Goal: Task Accomplishment & Management: Use online tool/utility

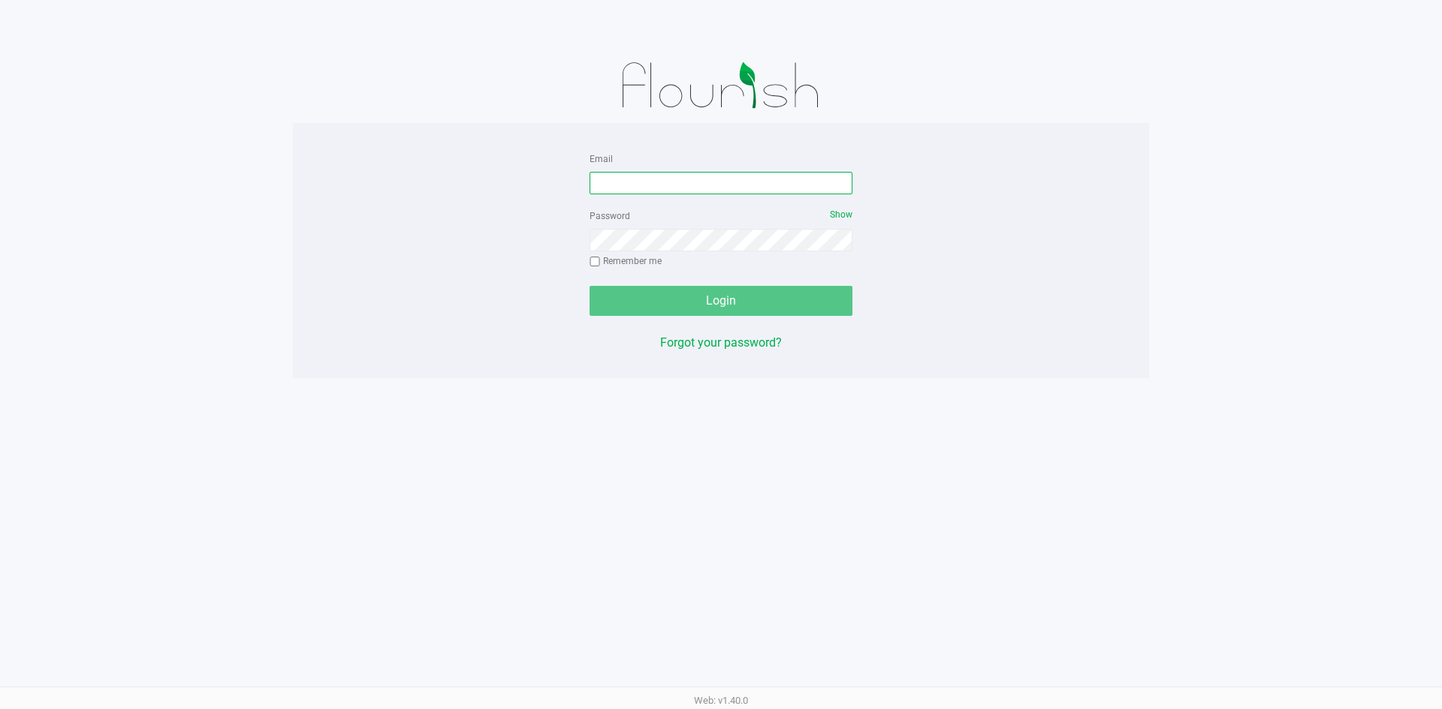
click at [627, 185] on input "Email" at bounding box center [720, 183] width 263 height 23
type input "[EMAIL_ADDRESS][DOMAIN_NAME]"
click at [628, 254] on div "Password Show Remember me" at bounding box center [720, 240] width 263 height 68
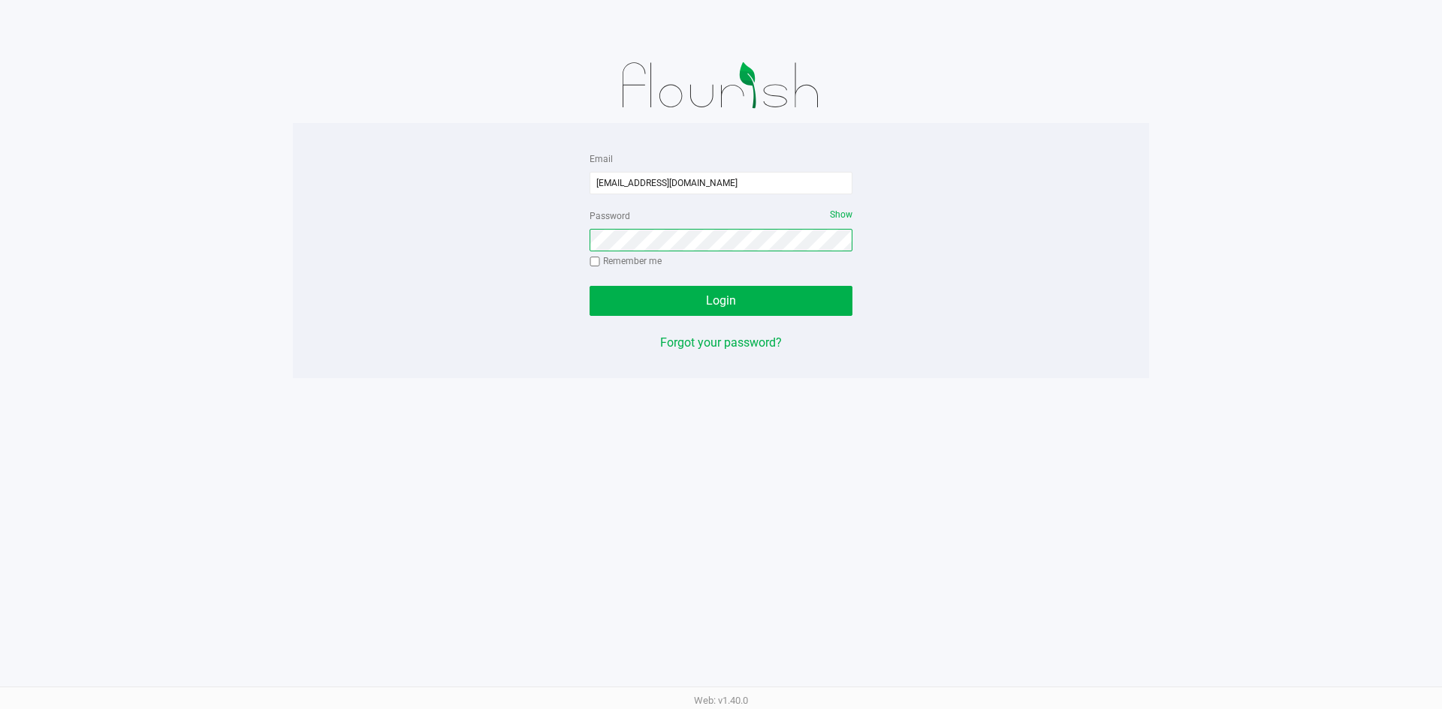
click at [589, 286] on button "Login" at bounding box center [720, 301] width 263 height 30
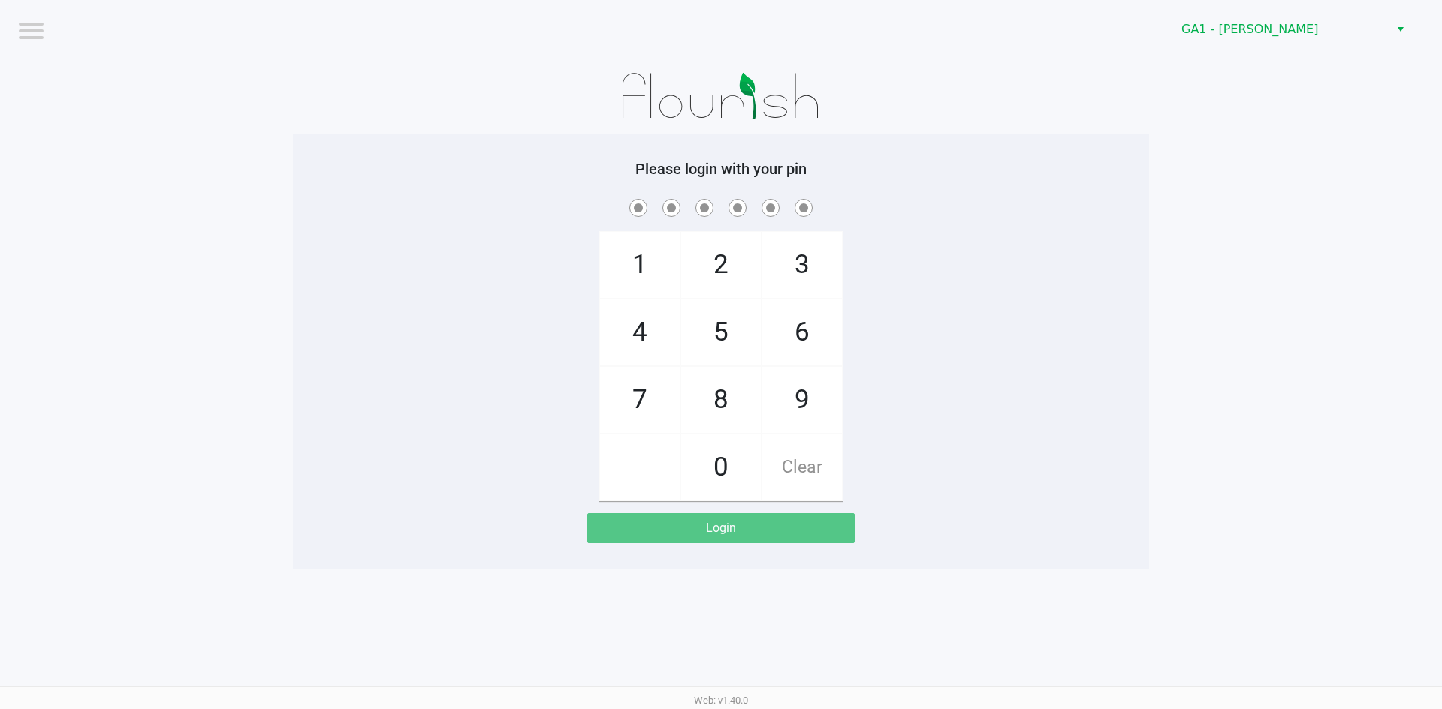
click at [725, 342] on span "5" at bounding box center [721, 333] width 80 height 66
checkbox input "true"
click at [725, 342] on span "5" at bounding box center [721, 333] width 80 height 66
checkbox input "true"
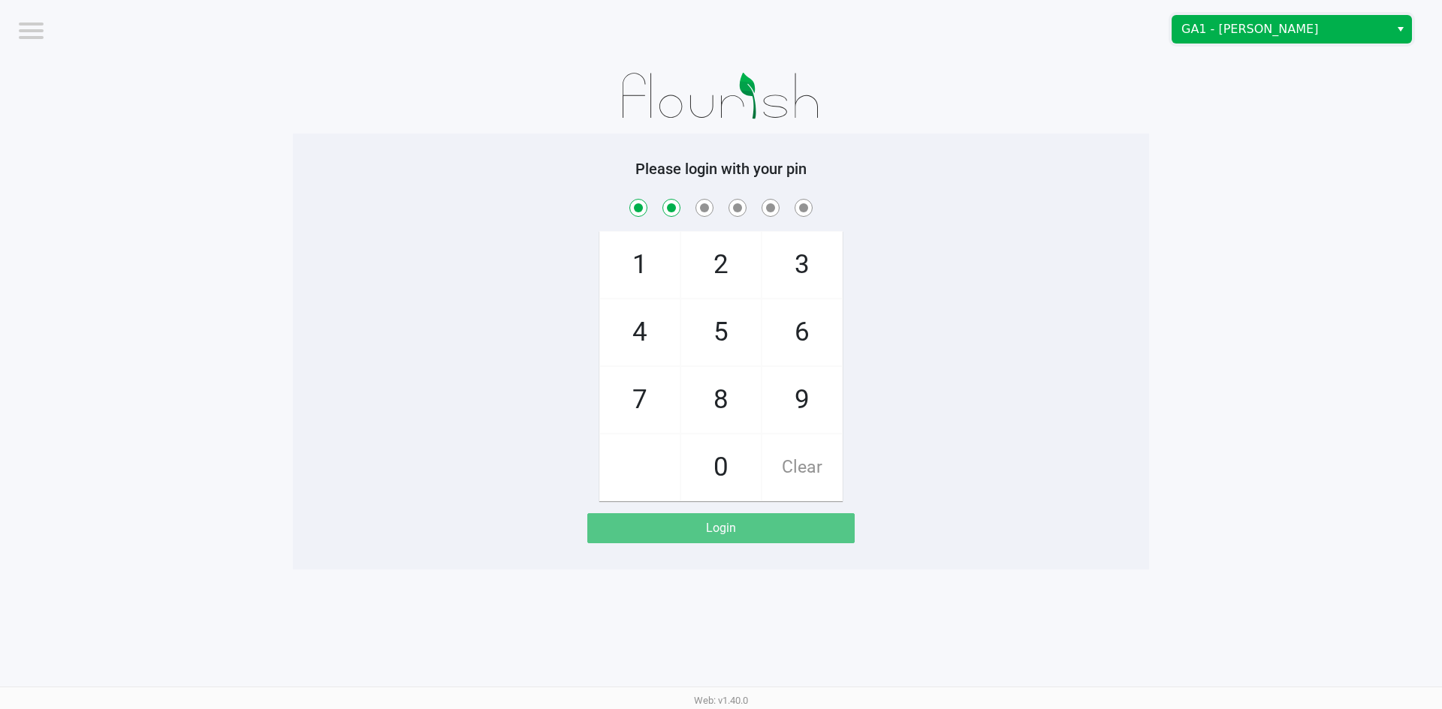
click at [1193, 17] on kendo-dropdownlist "GA1 - [PERSON_NAME]" at bounding box center [1291, 29] width 240 height 29
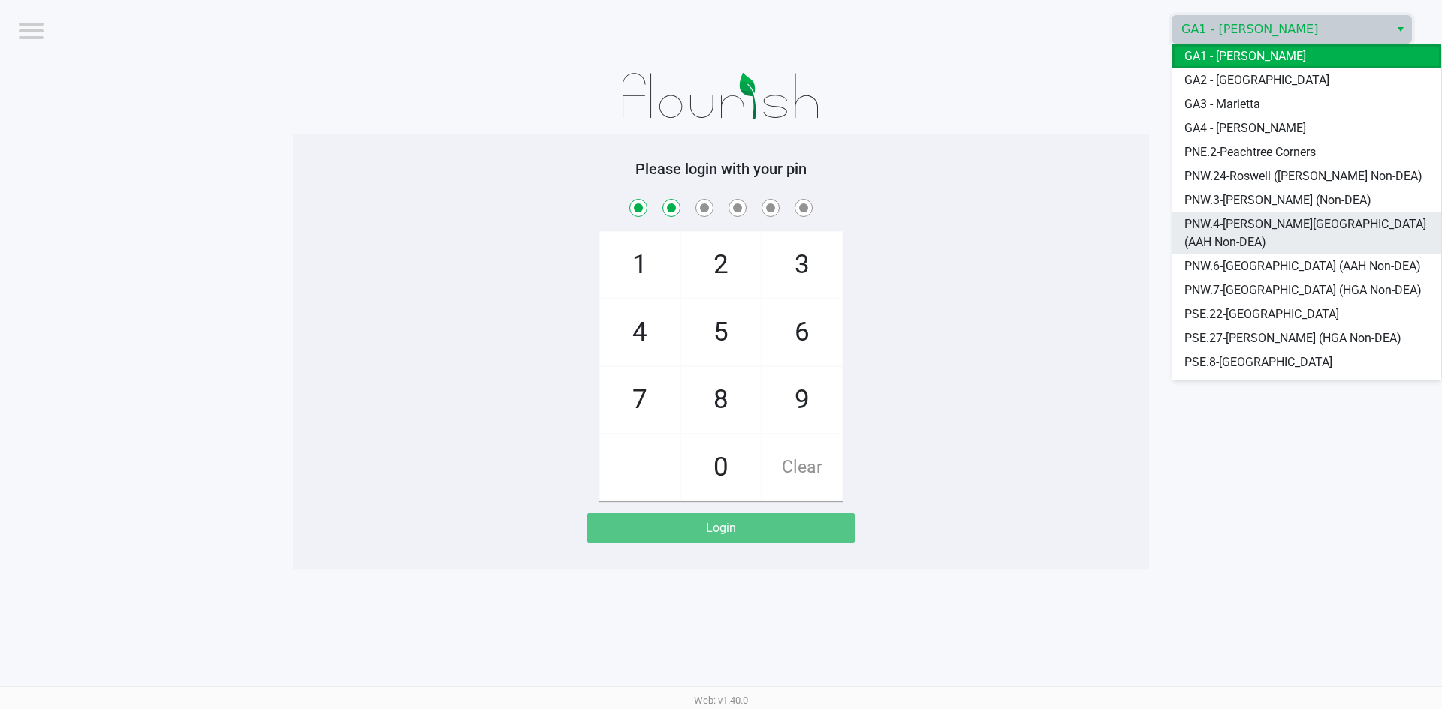
click at [1249, 224] on span "PNW.4-[PERSON_NAME][GEOGRAPHIC_DATA] (AAH Non-DEA)" at bounding box center [1306, 233] width 245 height 36
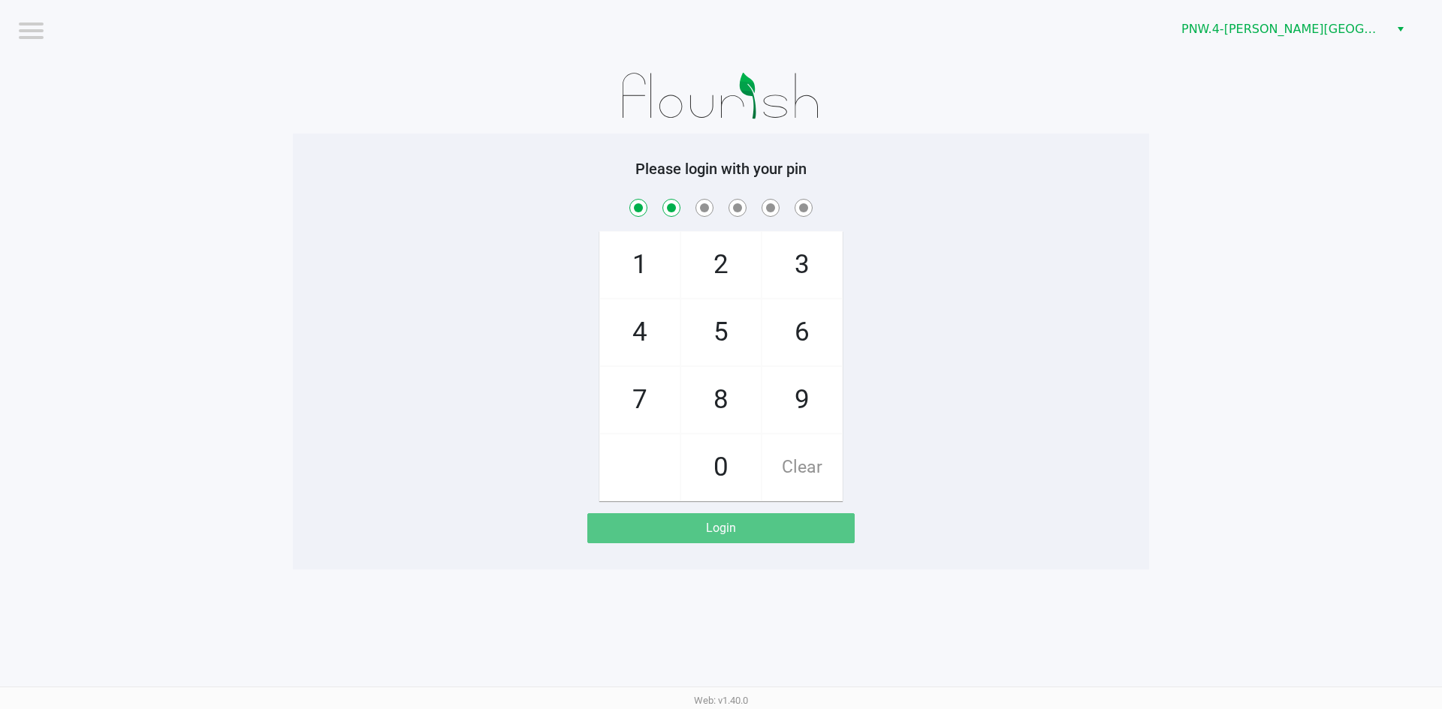
click at [798, 396] on span "9" at bounding box center [802, 400] width 80 height 66
checkbox input "true"
drag, startPoint x: 801, startPoint y: 329, endPoint x: 697, endPoint y: 262, distance: 123.3
click at [797, 328] on span "6" at bounding box center [802, 333] width 80 height 66
checkbox input "true"
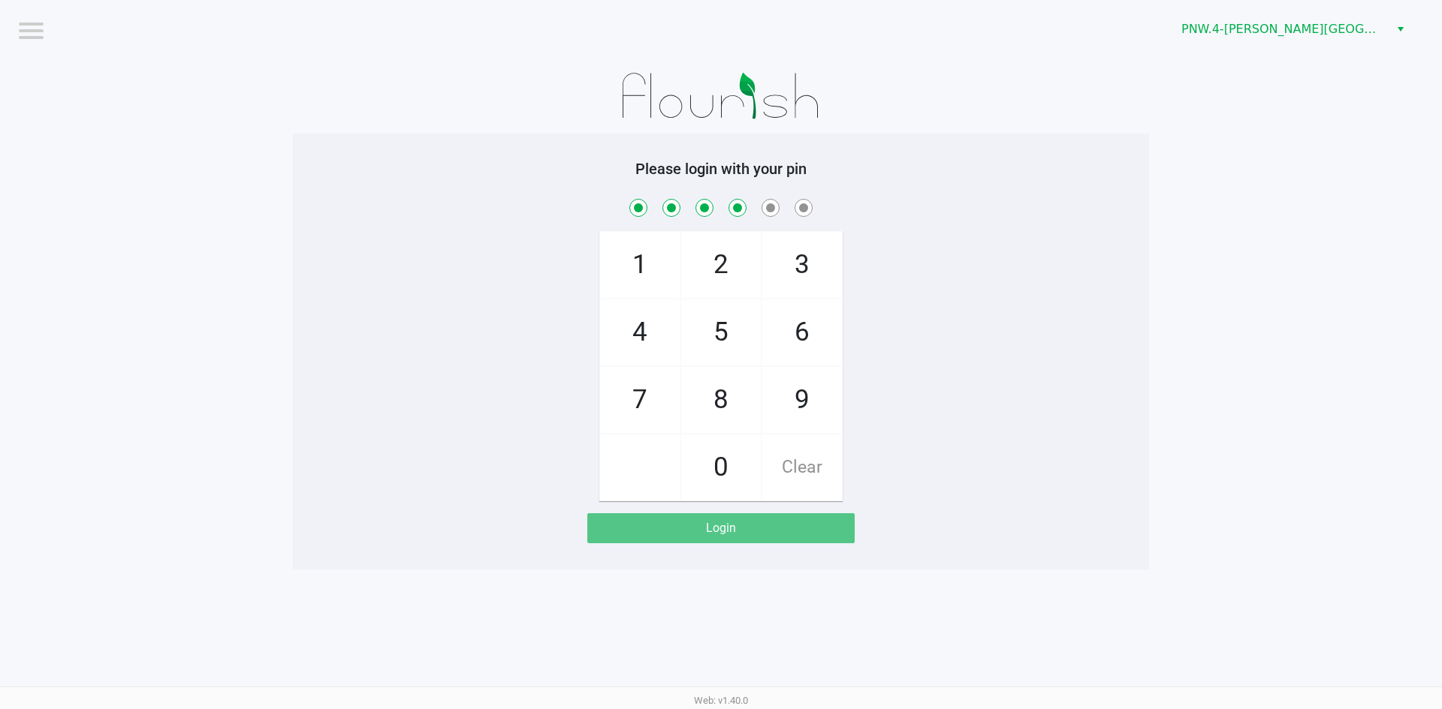
click at [699, 260] on span "2" at bounding box center [721, 265] width 80 height 66
checkbox input "true"
click at [715, 321] on span "5" at bounding box center [721, 333] width 80 height 66
checkbox input "true"
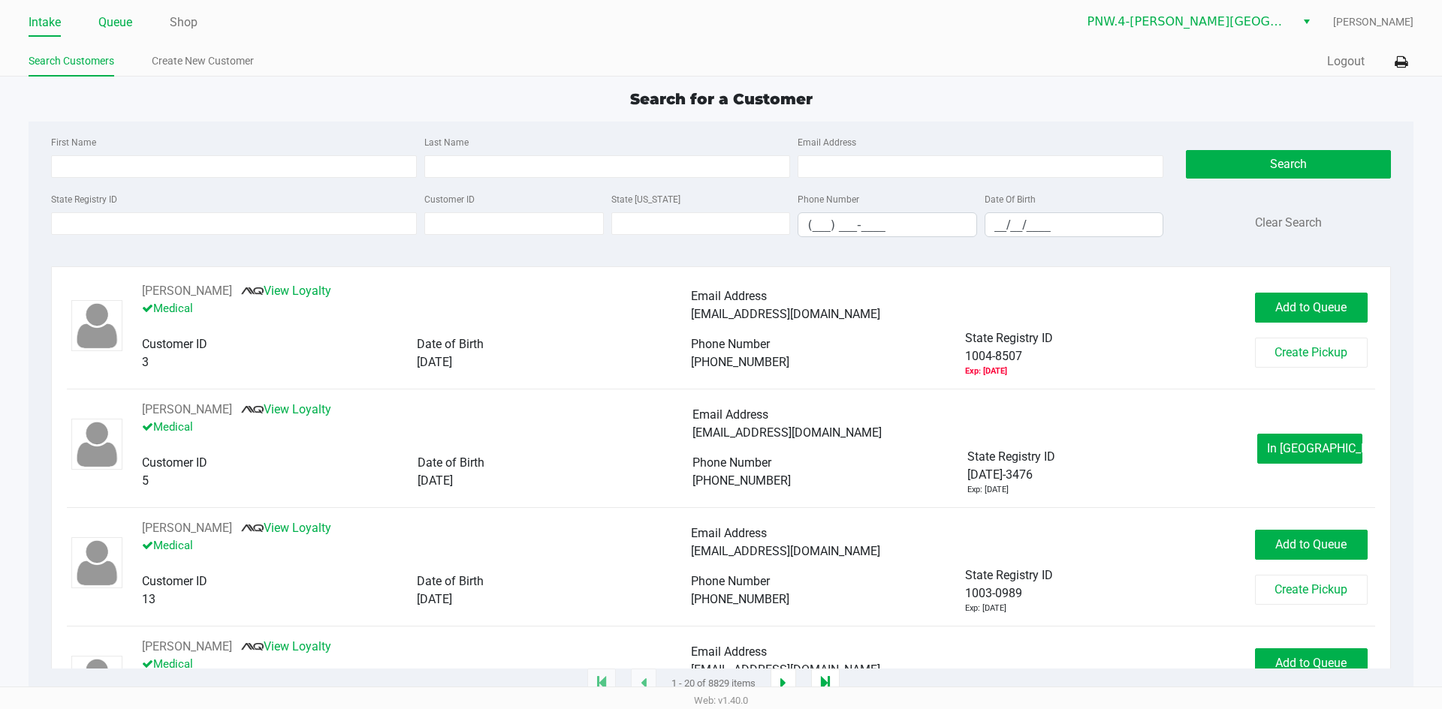
drag, startPoint x: 122, startPoint y: 16, endPoint x: 176, endPoint y: 43, distance: 59.8
click at [122, 17] on link "Queue" at bounding box center [115, 22] width 34 height 21
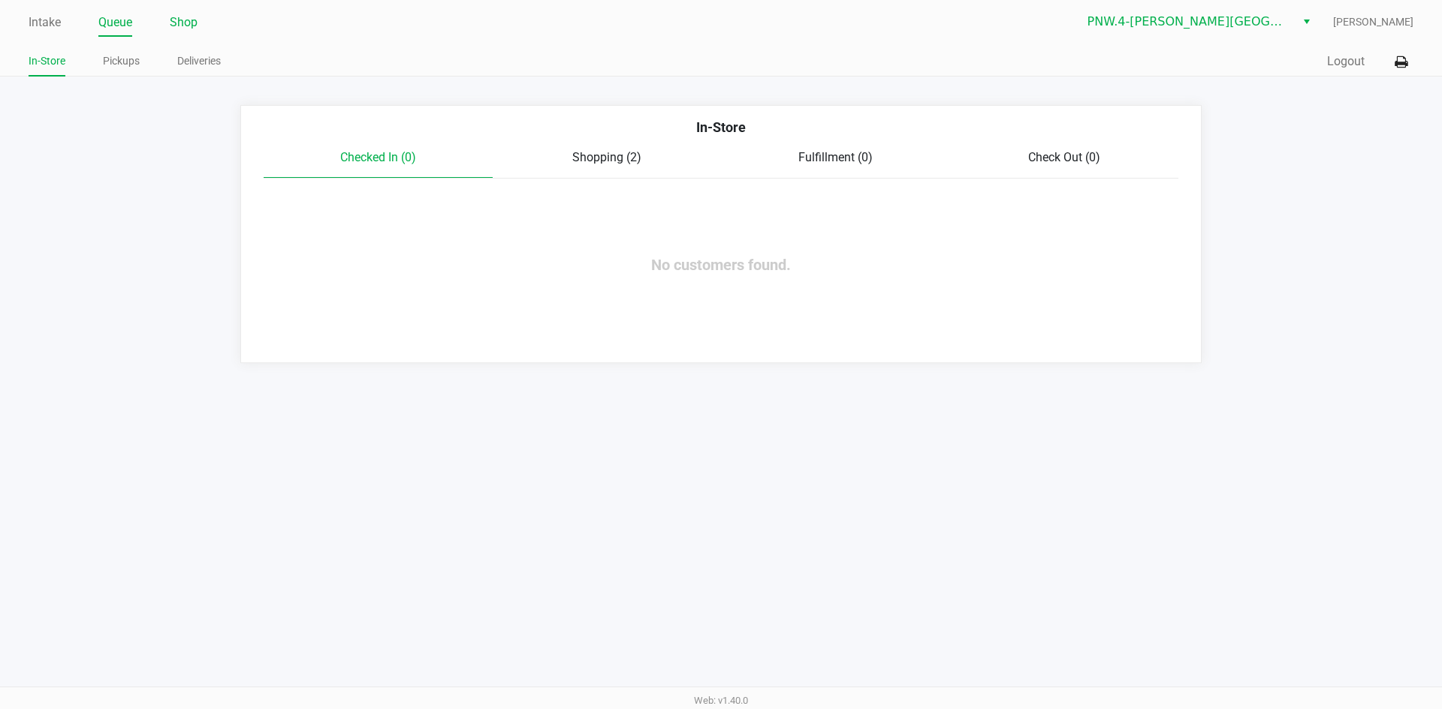
click at [182, 18] on link "Shop" at bounding box center [184, 22] width 28 height 21
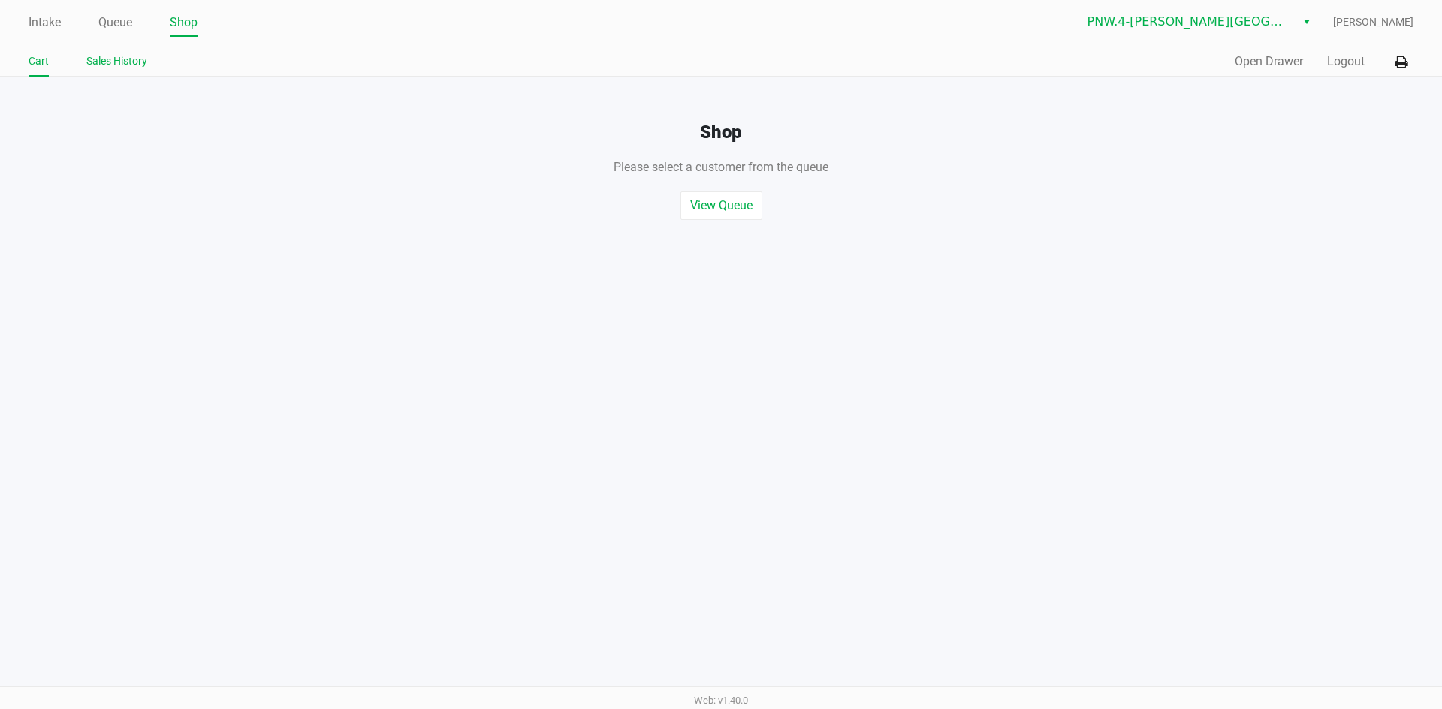
click at [137, 61] on link "Sales History" at bounding box center [116, 61] width 61 height 19
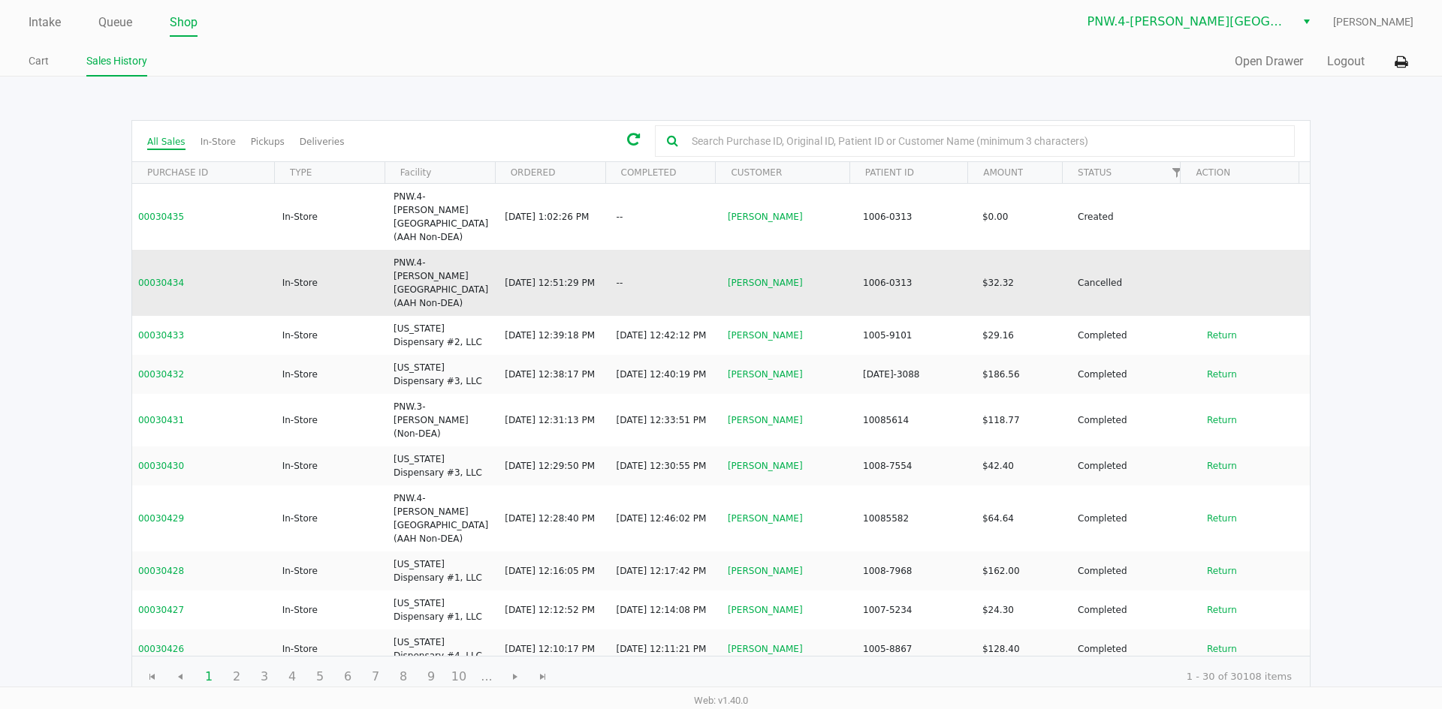
scroll to position [300, 0]
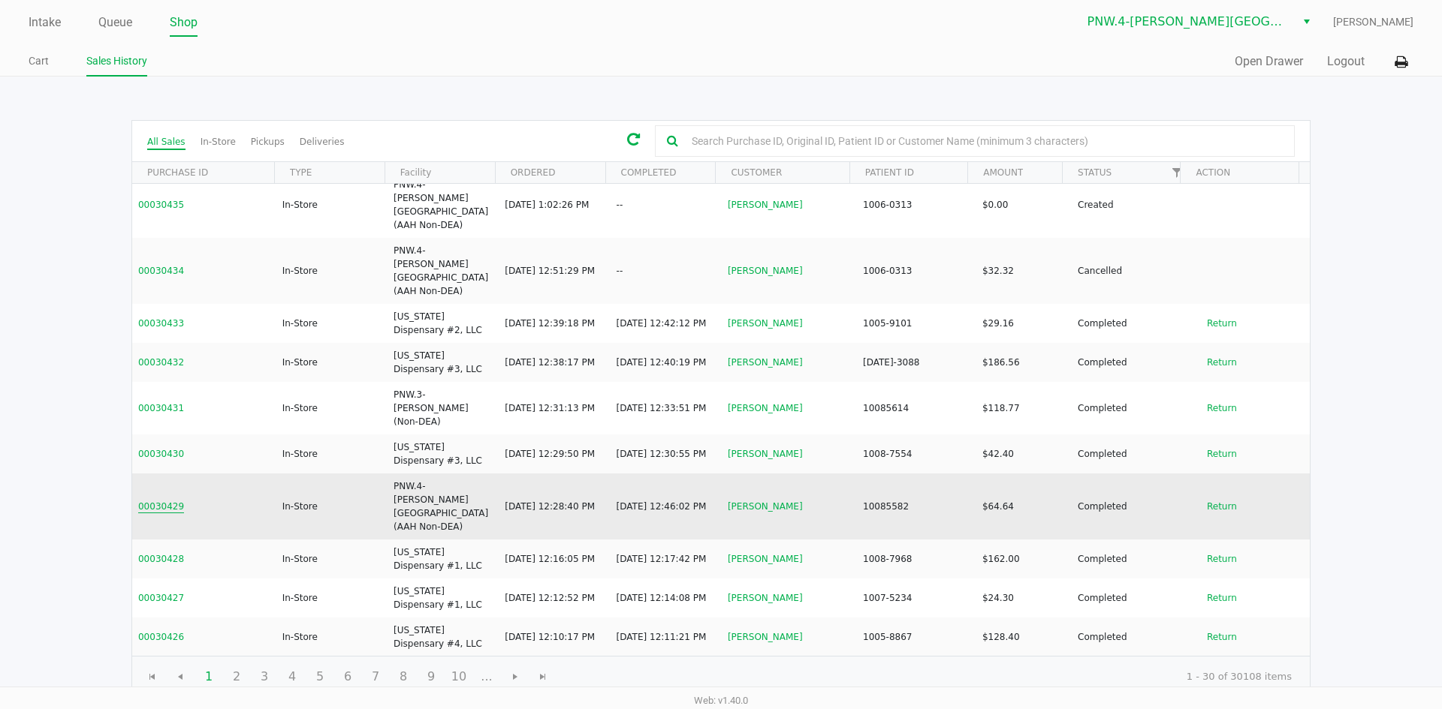
click at [162, 500] on button "00030429" at bounding box center [161, 507] width 46 height 14
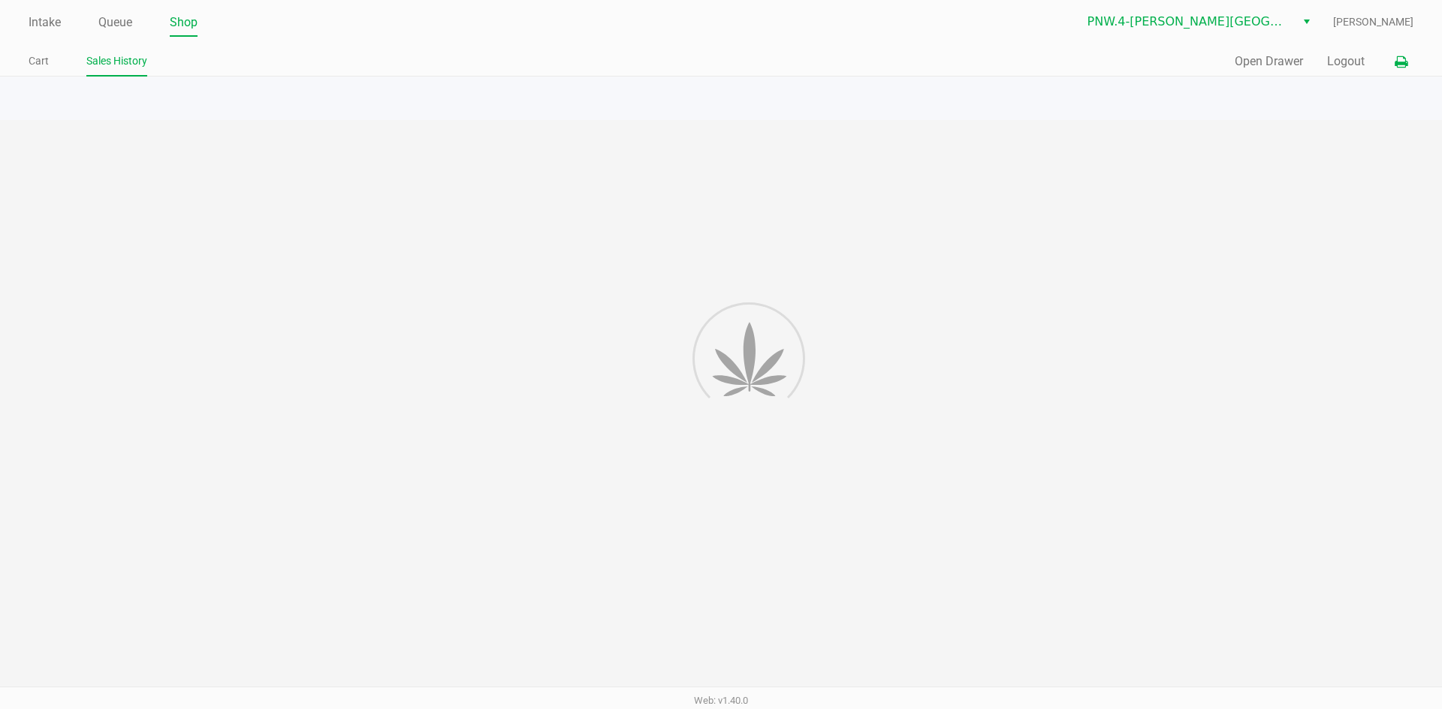
click at [1404, 63] on icon at bounding box center [1400, 62] width 13 height 11
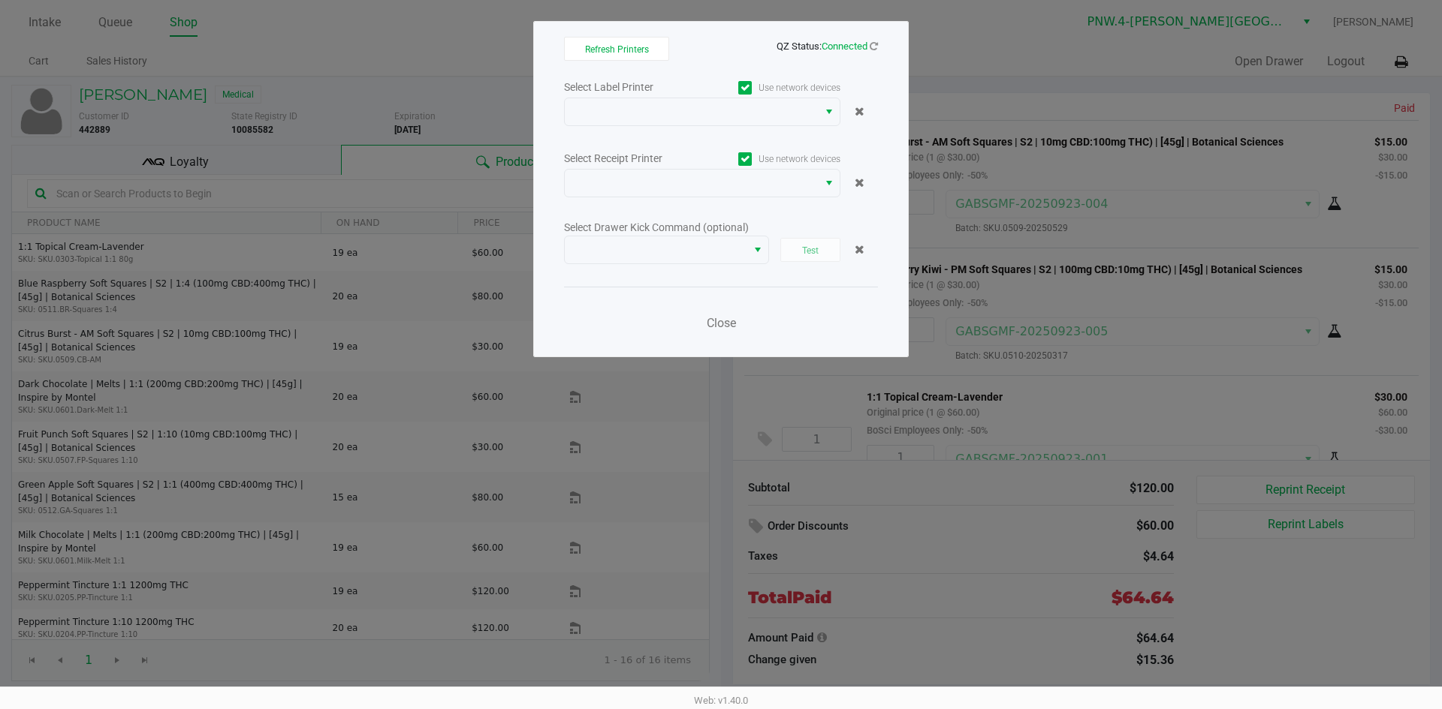
click at [746, 88] on icon at bounding box center [745, 88] width 10 height 0
click at [0, 0] on input "Use network devices" at bounding box center [0, 0] width 0 height 0
click at [751, 159] on span at bounding box center [745, 159] width 14 height 14
click at [0, 0] on input "Use network devices" at bounding box center [0, 0] width 0 height 0
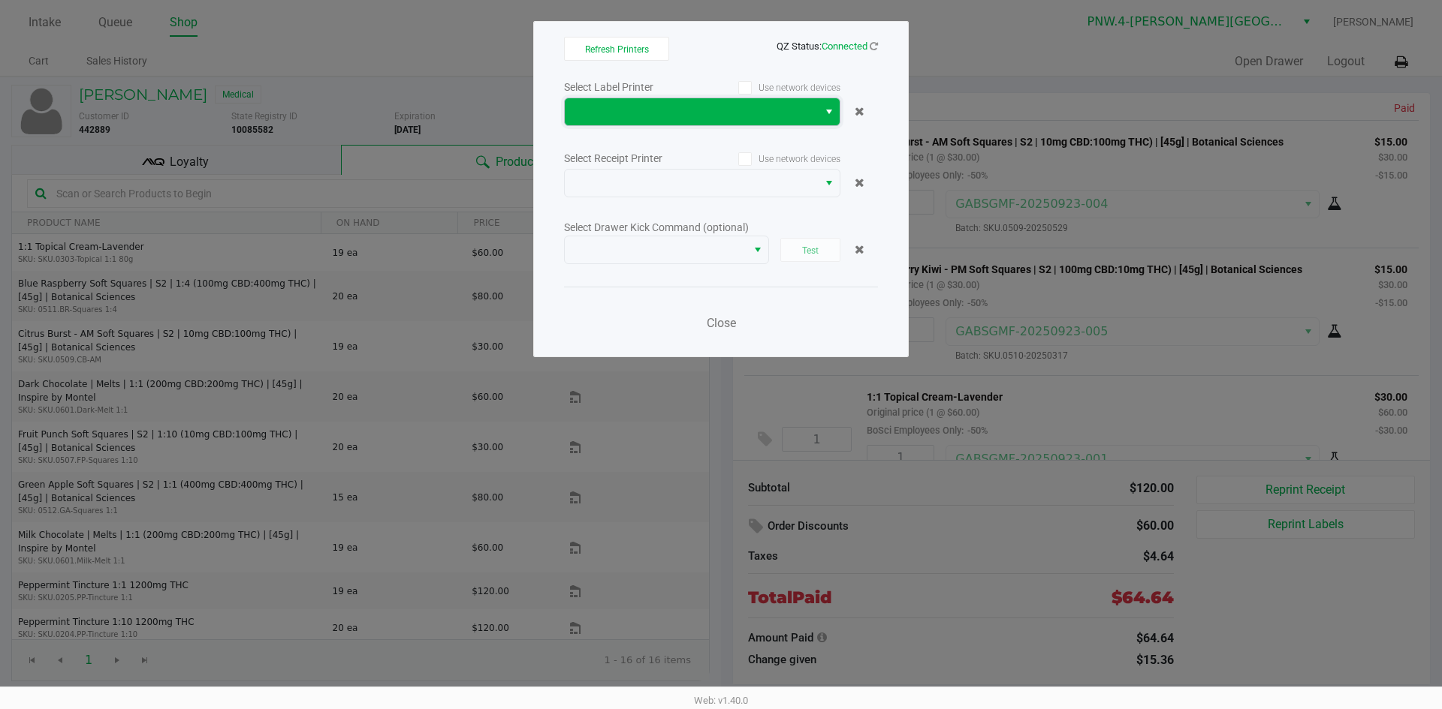
click at [649, 106] on span at bounding box center [691, 112] width 235 height 18
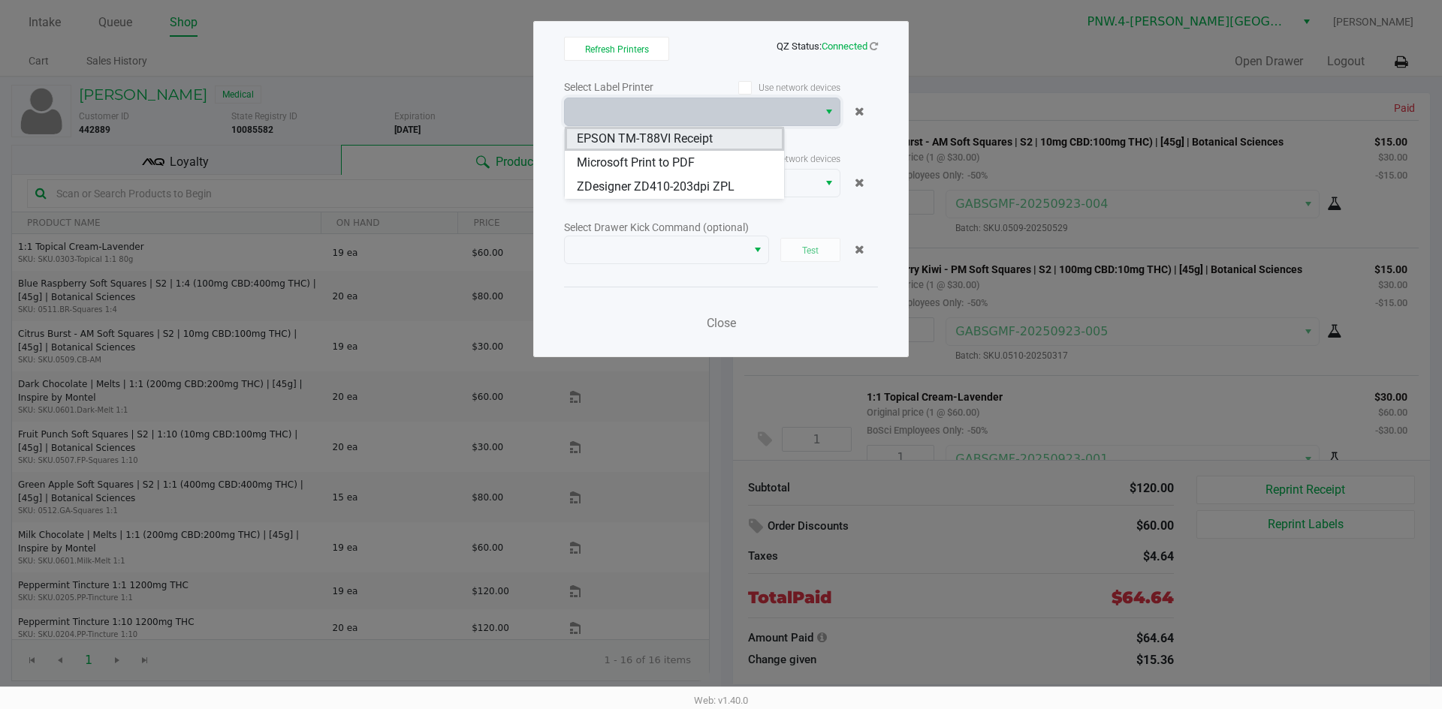
click at [649, 137] on span "EPSON TM-T88VI Receipt" at bounding box center [645, 139] width 136 height 18
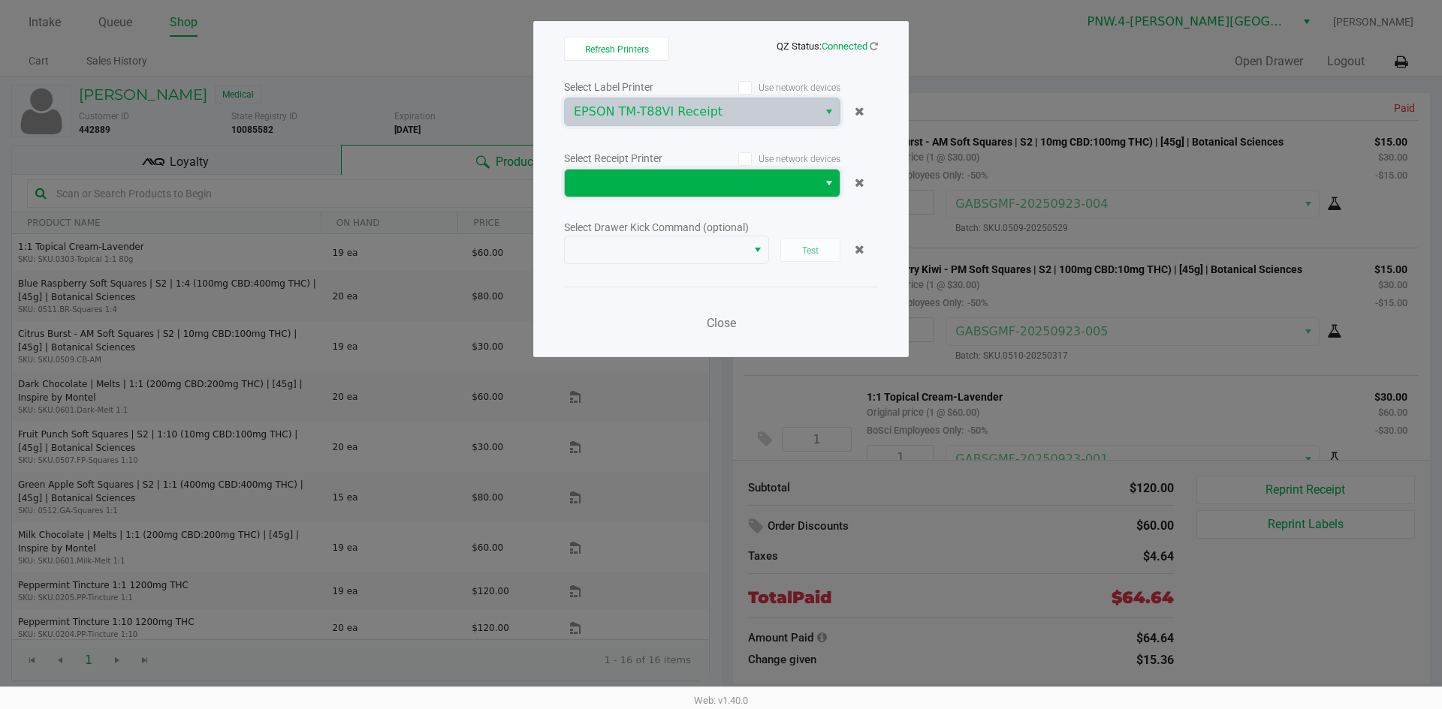
click at [652, 182] on span at bounding box center [691, 183] width 235 height 18
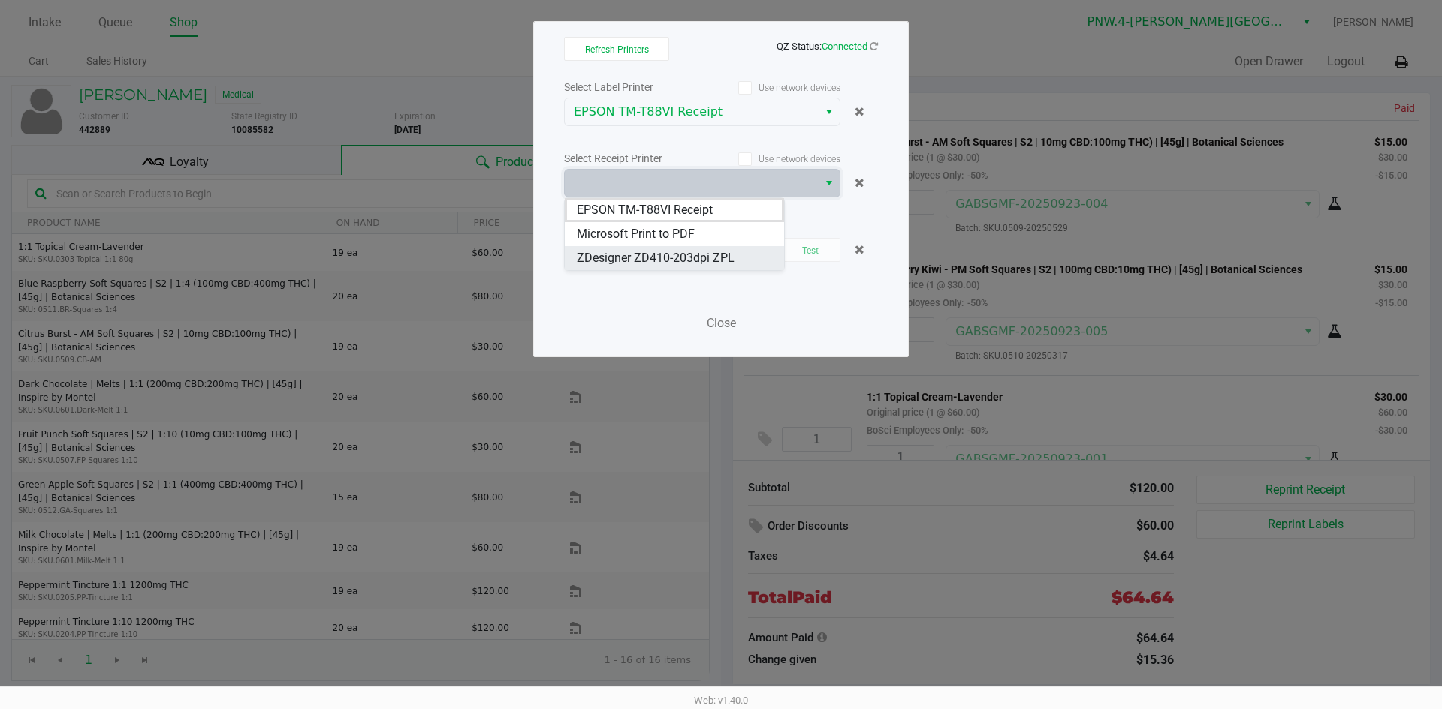
click at [670, 262] on span "ZDesigner ZD410-203dpi ZPL" at bounding box center [656, 258] width 158 height 18
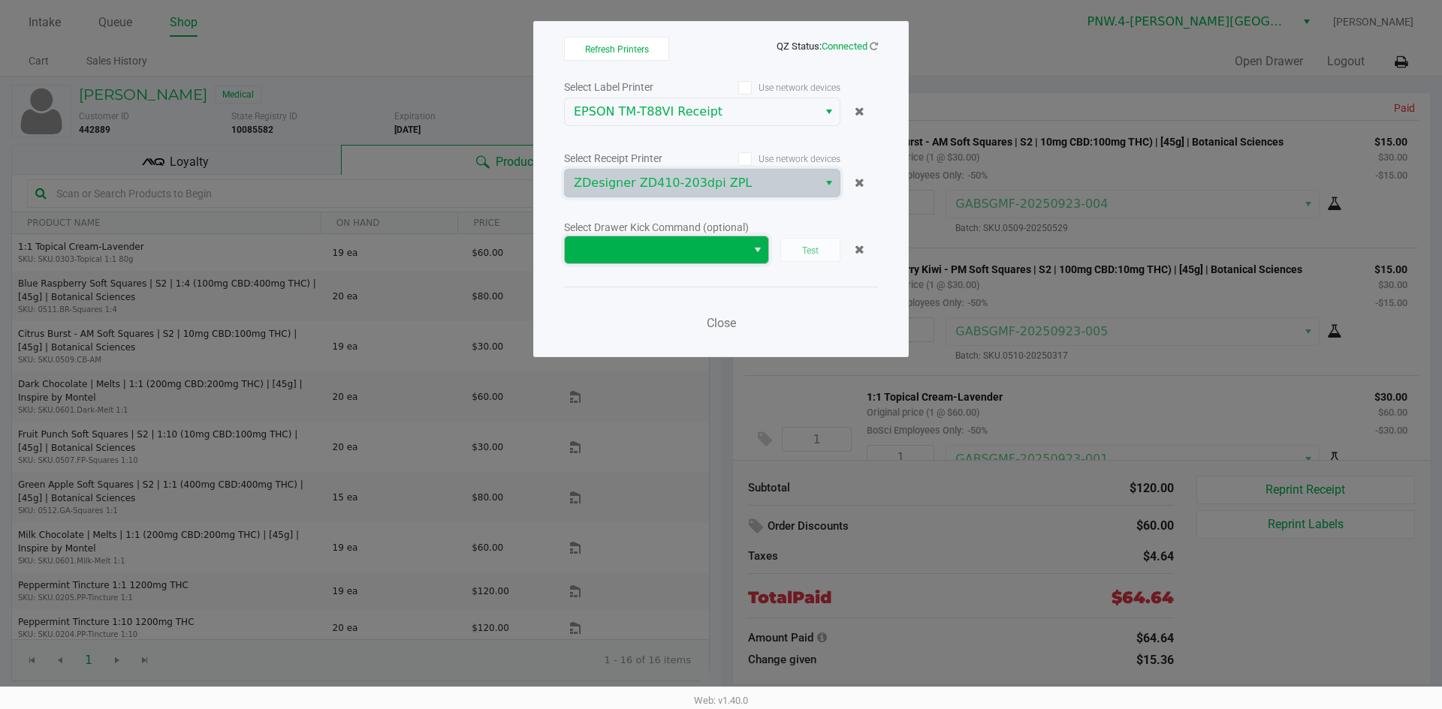
click at [667, 248] on span at bounding box center [656, 250] width 164 height 18
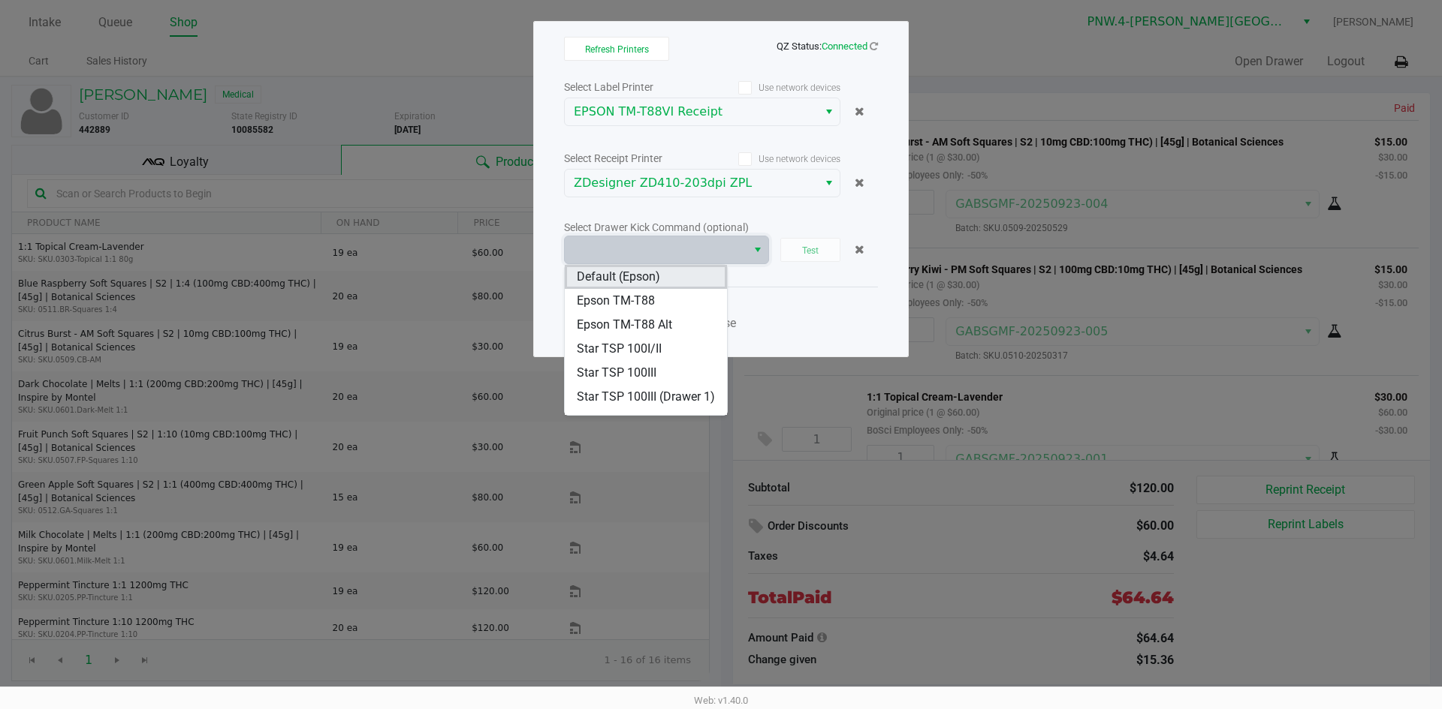
click at [658, 274] on span "Default (Epson)" at bounding box center [618, 277] width 83 height 18
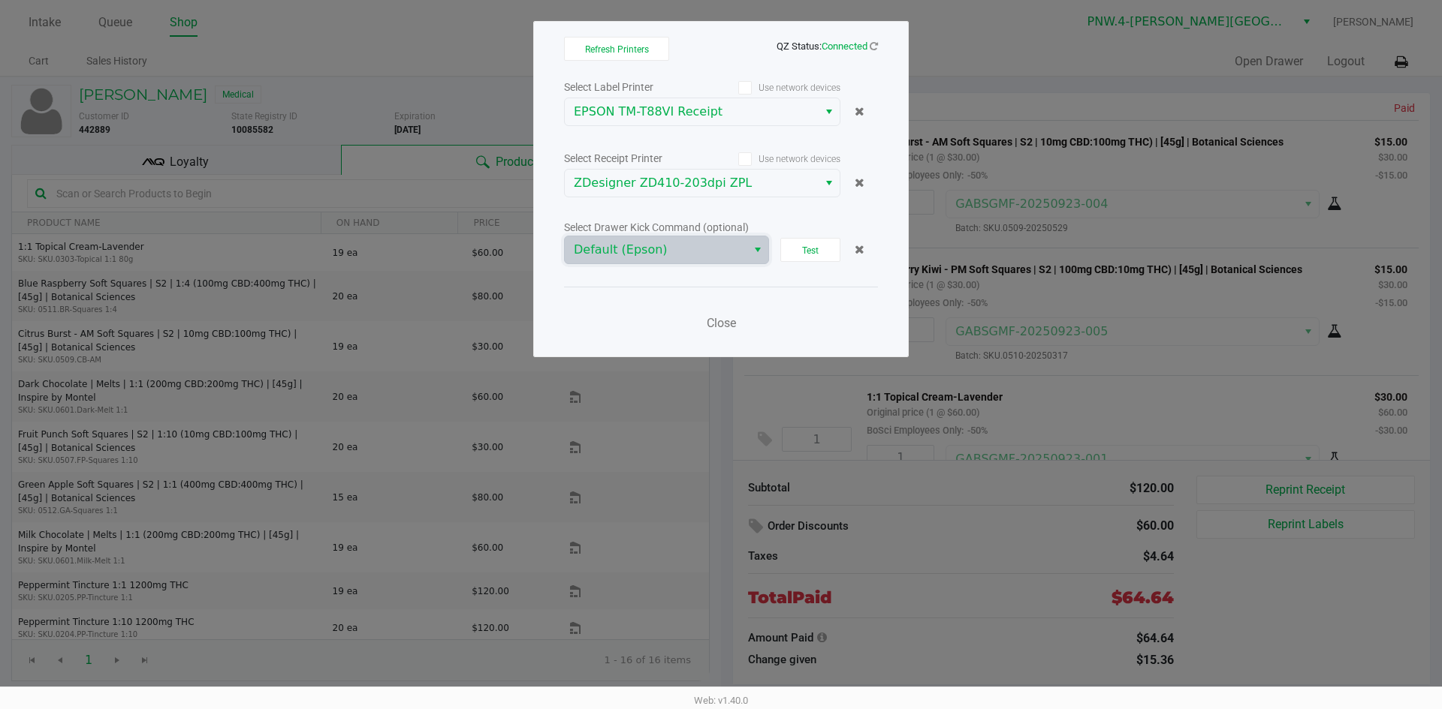
click at [773, 283] on div "Select Label Printer Use network devices EPSON TM-T88VI Receipt Select Receipt …" at bounding box center [721, 209] width 314 height 264
click at [803, 251] on span "Test" at bounding box center [810, 251] width 17 height 11
click at [795, 245] on button "Test" at bounding box center [810, 250] width 60 height 24
click at [874, 49] on icon at bounding box center [873, 46] width 8 height 10
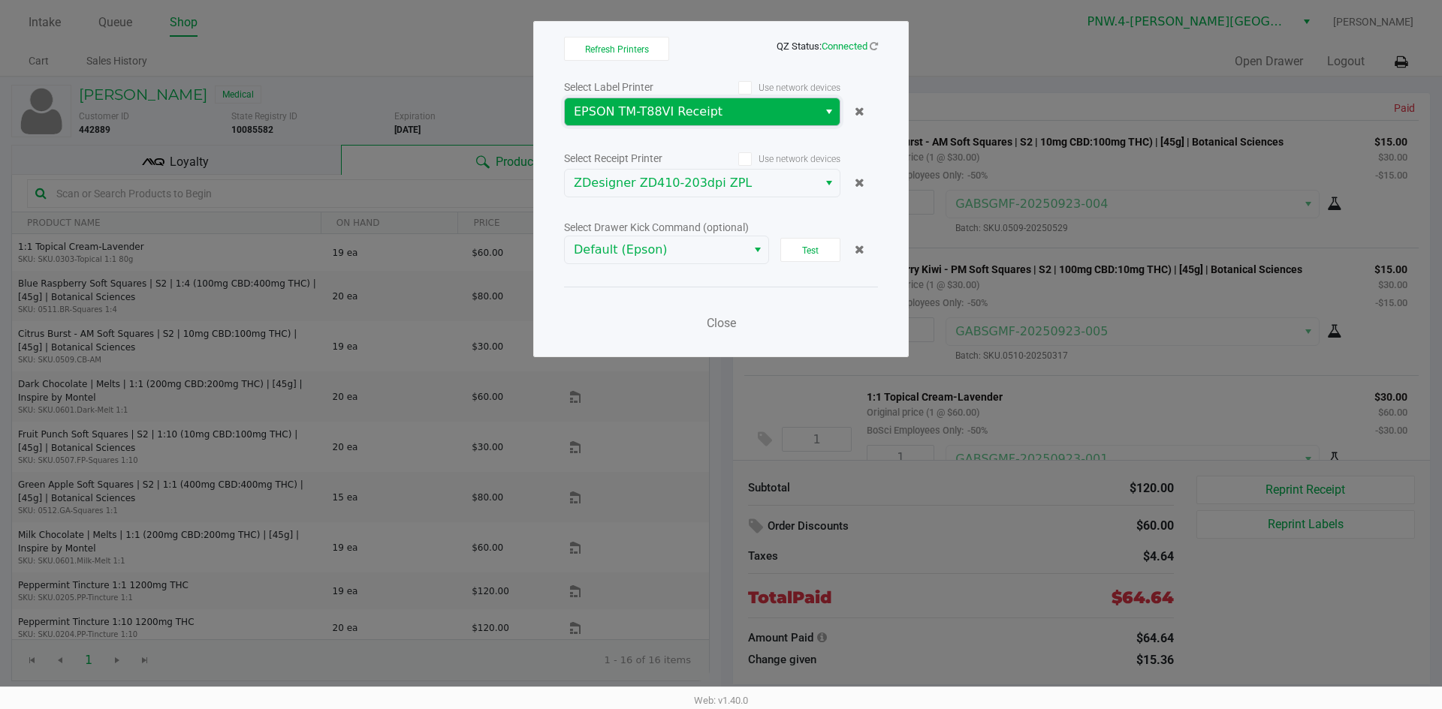
click at [682, 105] on span "EPSON TM-T88VI Receipt" at bounding box center [691, 112] width 235 height 18
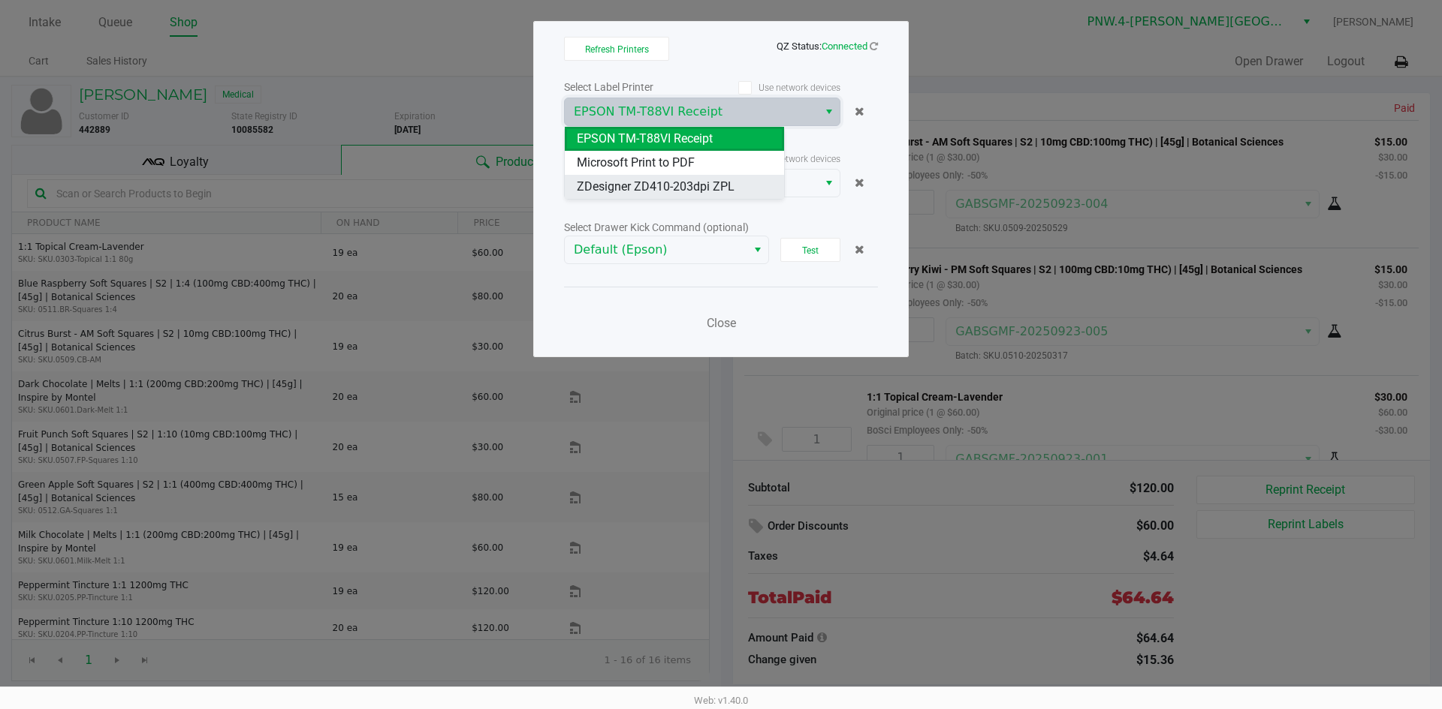
click at [655, 185] on span "ZDesigner ZD410-203dpi ZPL" at bounding box center [656, 187] width 158 height 18
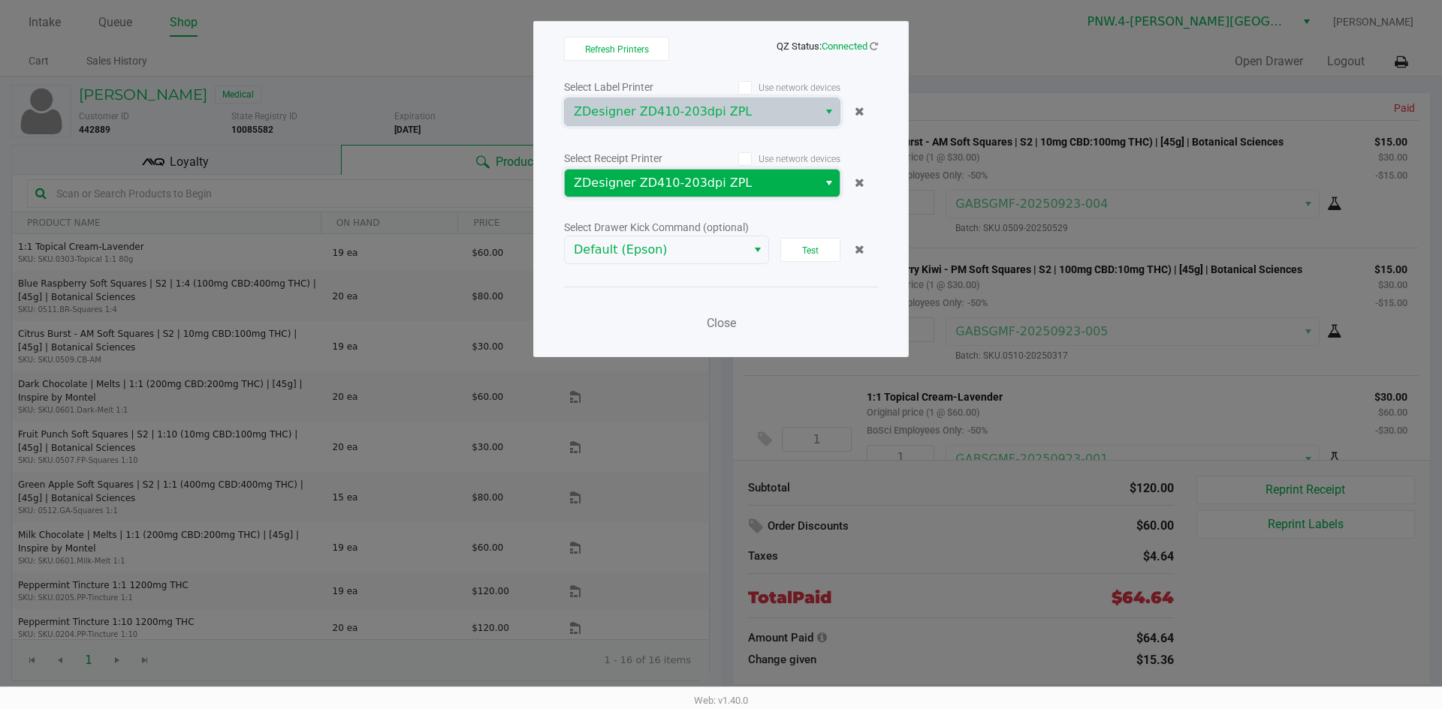
click at [670, 176] on span "ZDesigner ZD410-203dpi ZPL" at bounding box center [691, 183] width 235 height 18
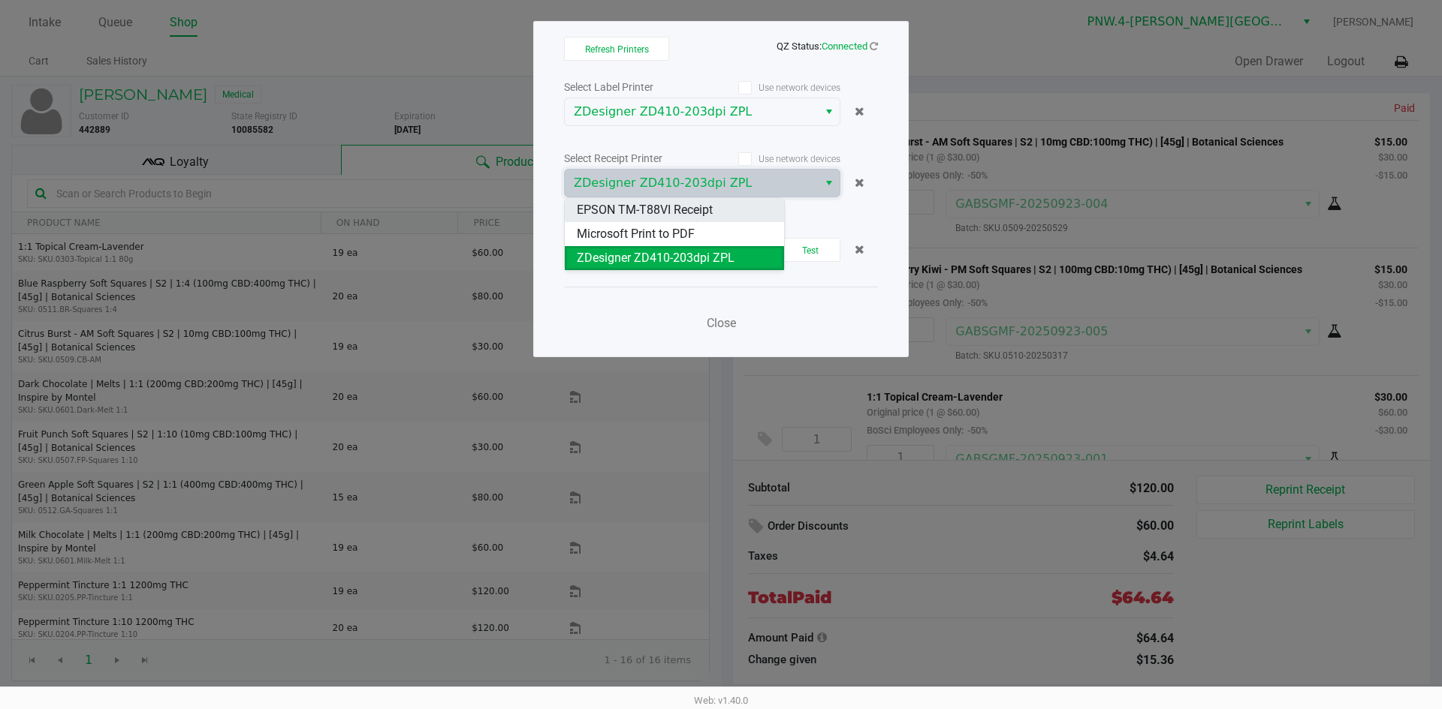
drag, startPoint x: 670, startPoint y: 212, endPoint x: 686, endPoint y: 204, distance: 17.8
click at [670, 212] on span "EPSON TM-T88VI Receipt" at bounding box center [645, 210] width 136 height 18
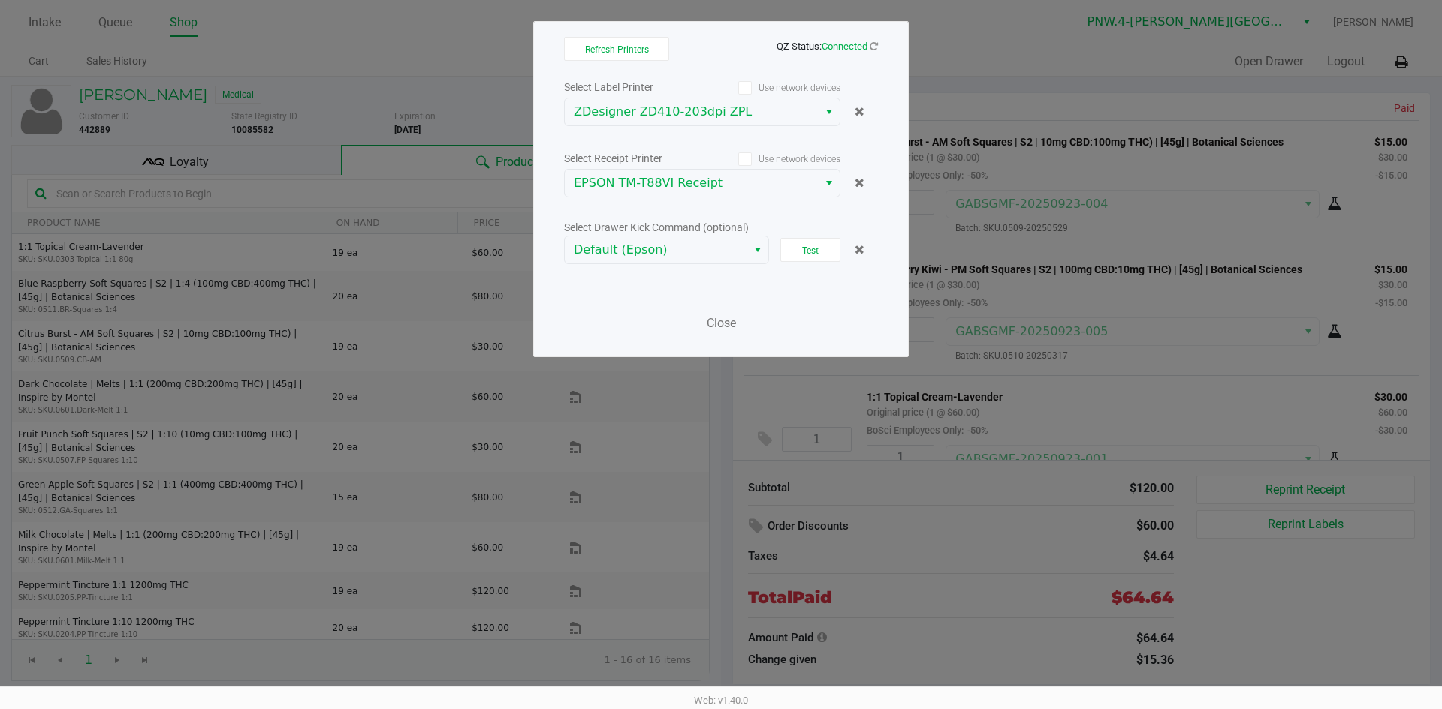
click at [803, 205] on div "Select Label Printer Use network devices ZDesigner ZD410-203dpi ZPL Select Rece…" at bounding box center [721, 209] width 314 height 264
click at [877, 47] on icon at bounding box center [873, 46] width 8 height 10
click at [813, 257] on button "Test" at bounding box center [810, 250] width 60 height 24
click at [640, 44] on span "Refresh Printers" at bounding box center [617, 49] width 64 height 11
click at [983, 43] on ngb-modal-window "Refresh Printers QZ Status: Connected Select Label Printer Use network devices …" at bounding box center [721, 354] width 1442 height 709
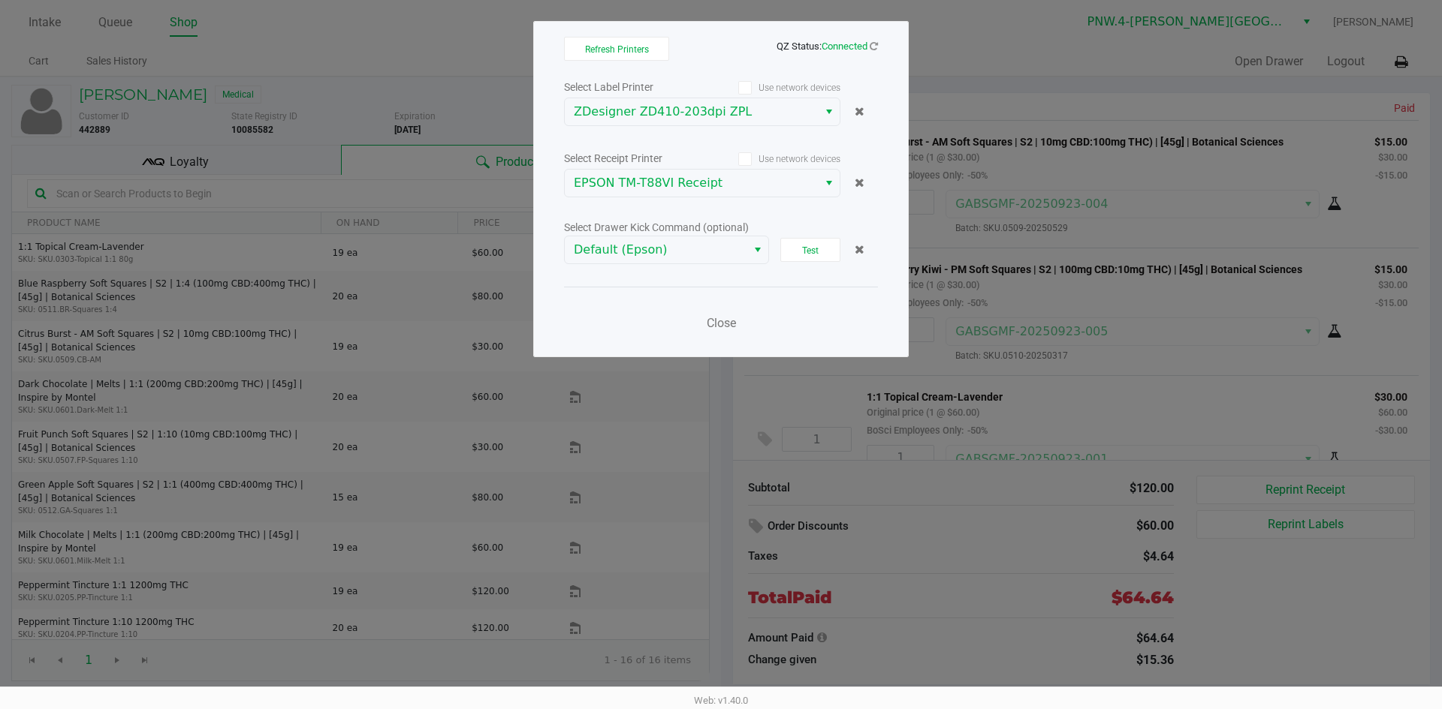
click at [978, 50] on ngb-modal-window "Refresh Printers QZ Status: Connected Select Label Printer Use network devices …" at bounding box center [721, 354] width 1442 height 709
click at [722, 329] on span "Close" at bounding box center [720, 323] width 29 height 14
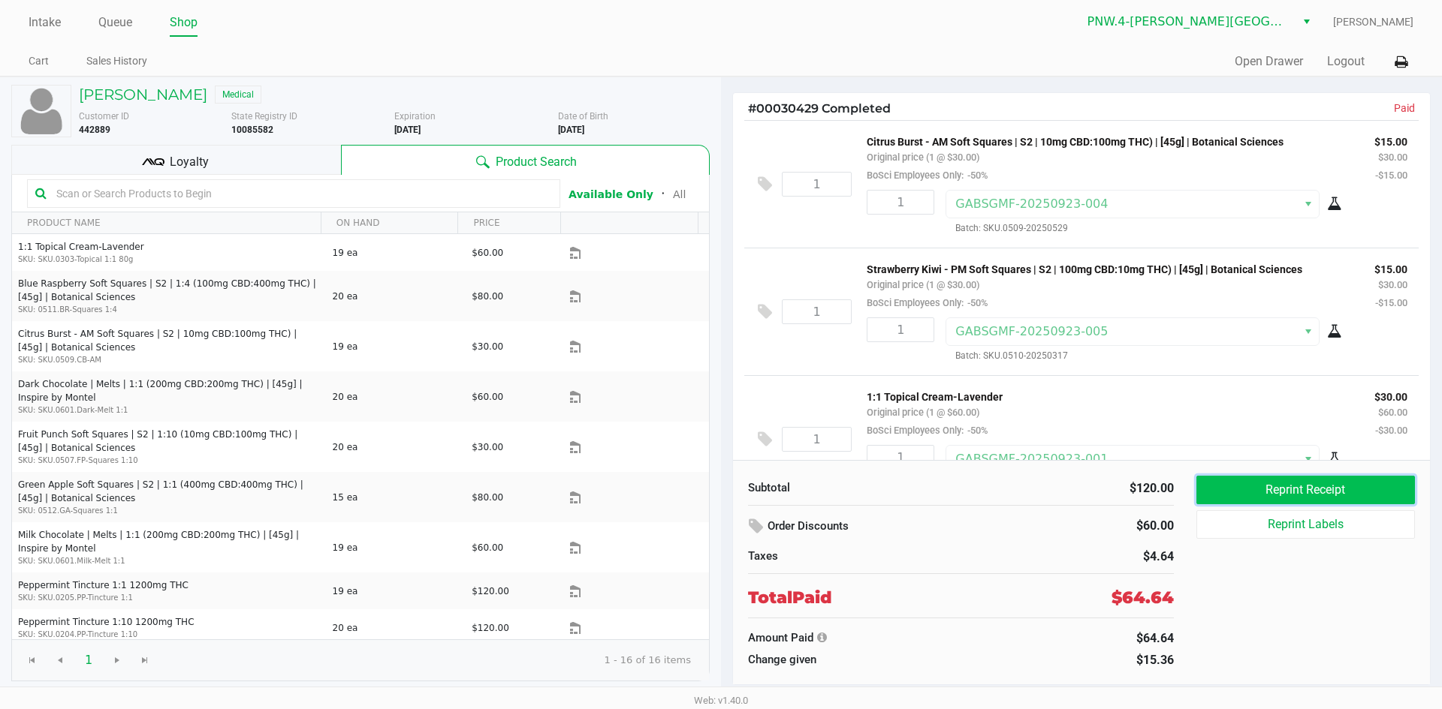
click at [1284, 482] on button "Reprint Receipt" at bounding box center [1305, 490] width 218 height 29
click at [1361, 66] on button "Logout" at bounding box center [1346, 62] width 38 height 18
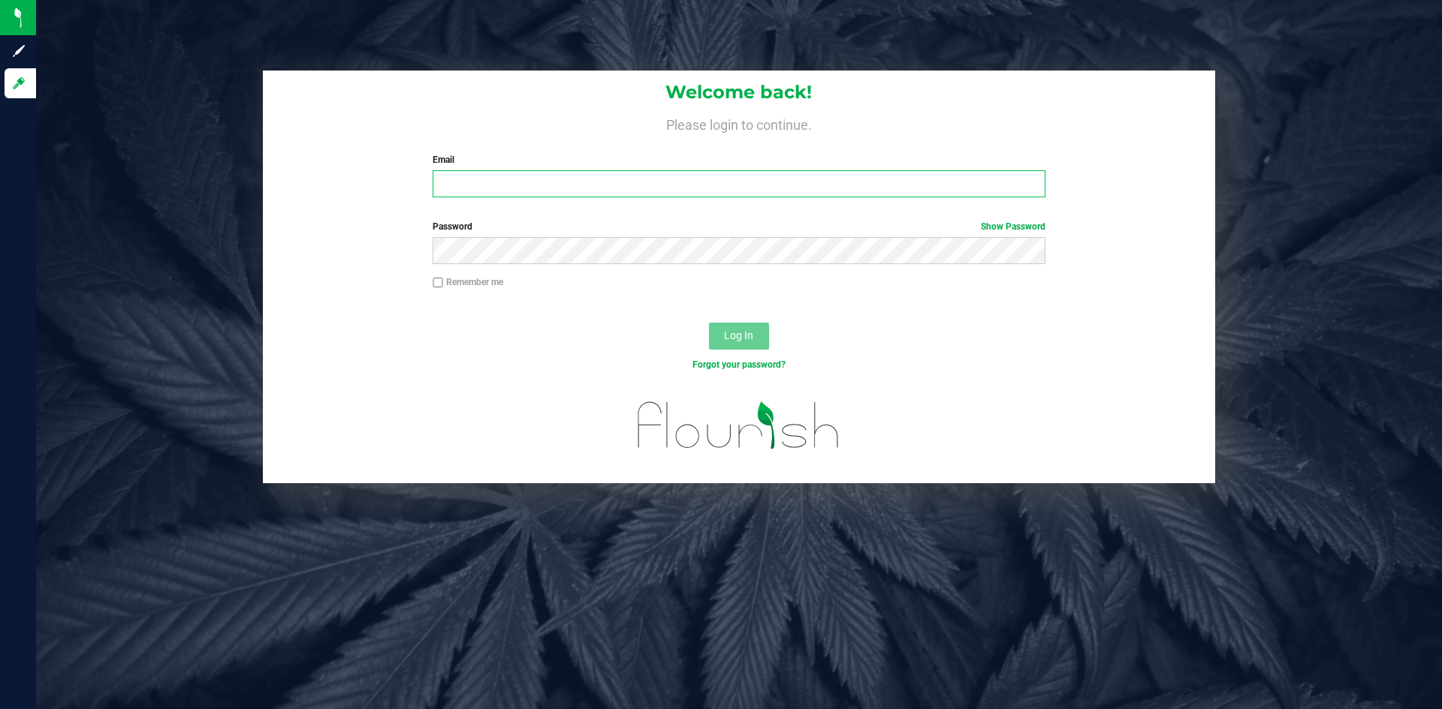
click at [530, 183] on input "Email" at bounding box center [738, 183] width 612 height 27
type input "[EMAIL_ADDRESS][DOMAIN_NAME]"
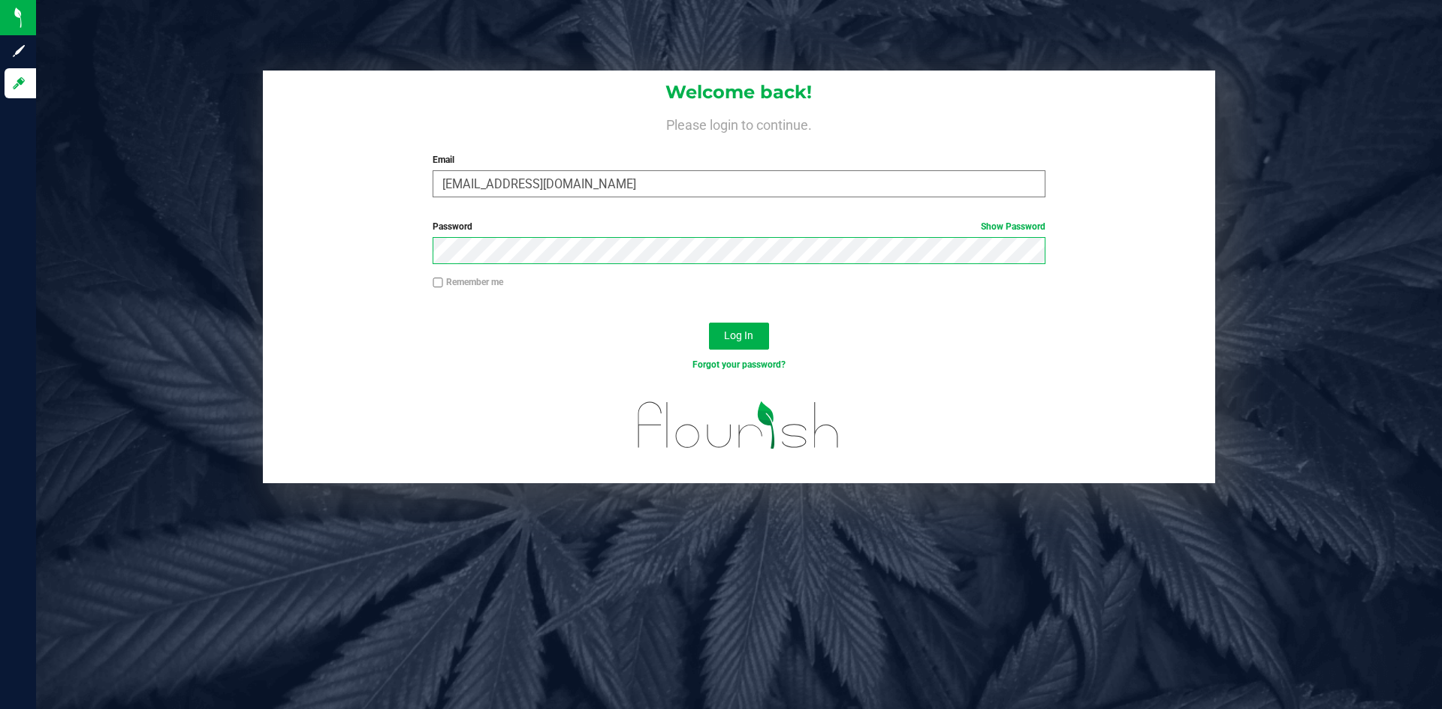
click at [709, 323] on button "Log In" at bounding box center [739, 336] width 60 height 27
